Goal: Task Accomplishment & Management: Manage account settings

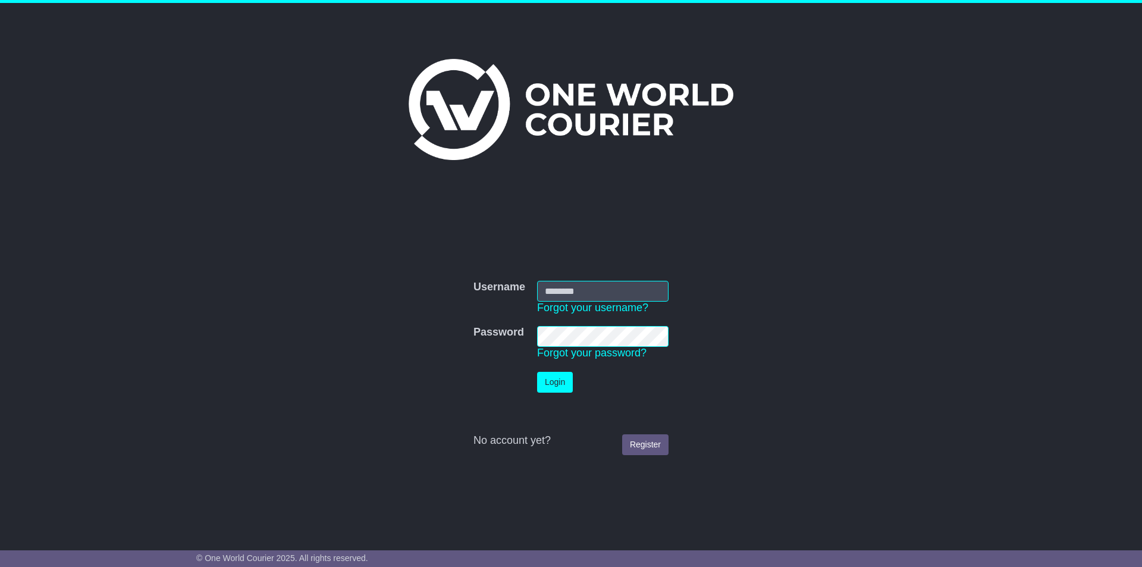
type input "**********"
click at [559, 377] on button "Login" at bounding box center [555, 382] width 36 height 21
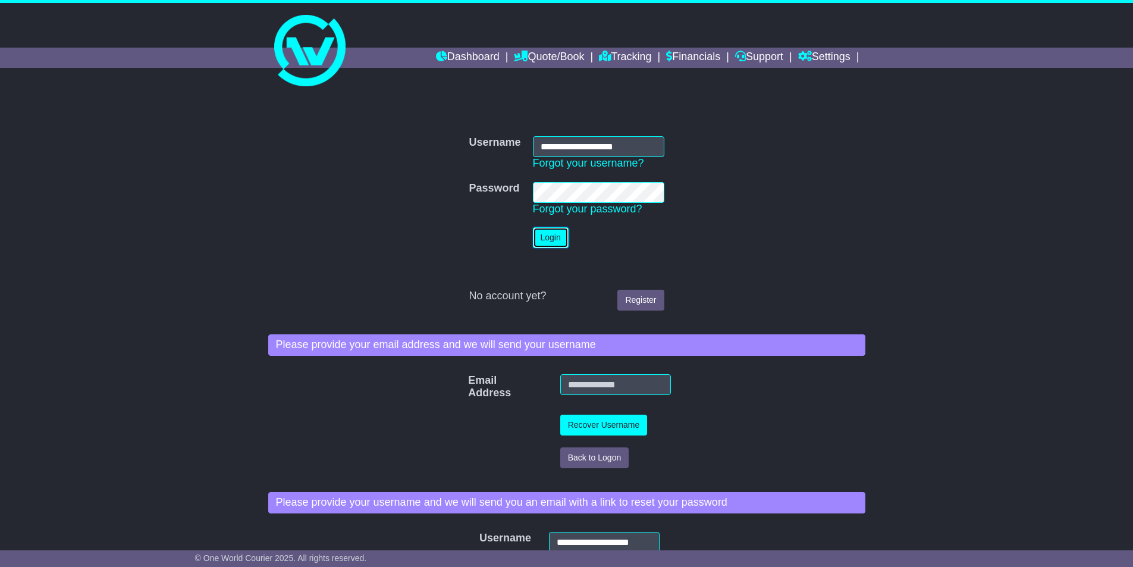
click at [556, 236] on button "Login" at bounding box center [551, 237] width 36 height 21
